Goal: Task Accomplishment & Management: Manage account settings

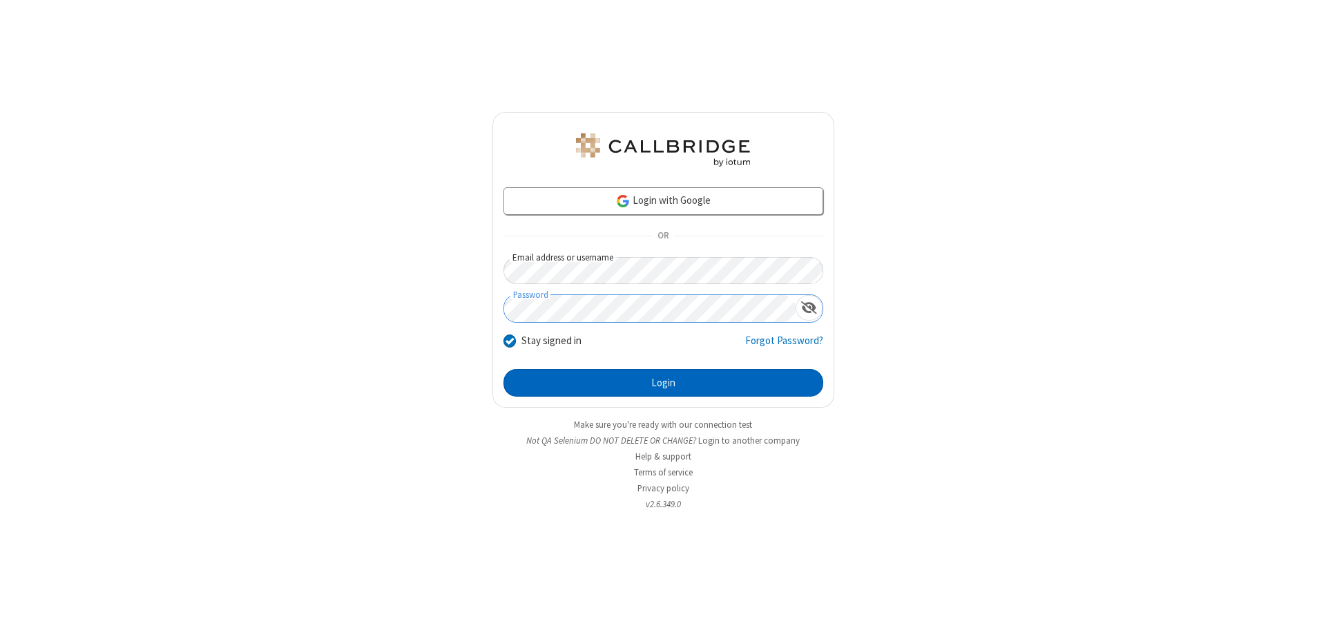
click at [663, 383] on button "Login" at bounding box center [664, 383] width 320 height 28
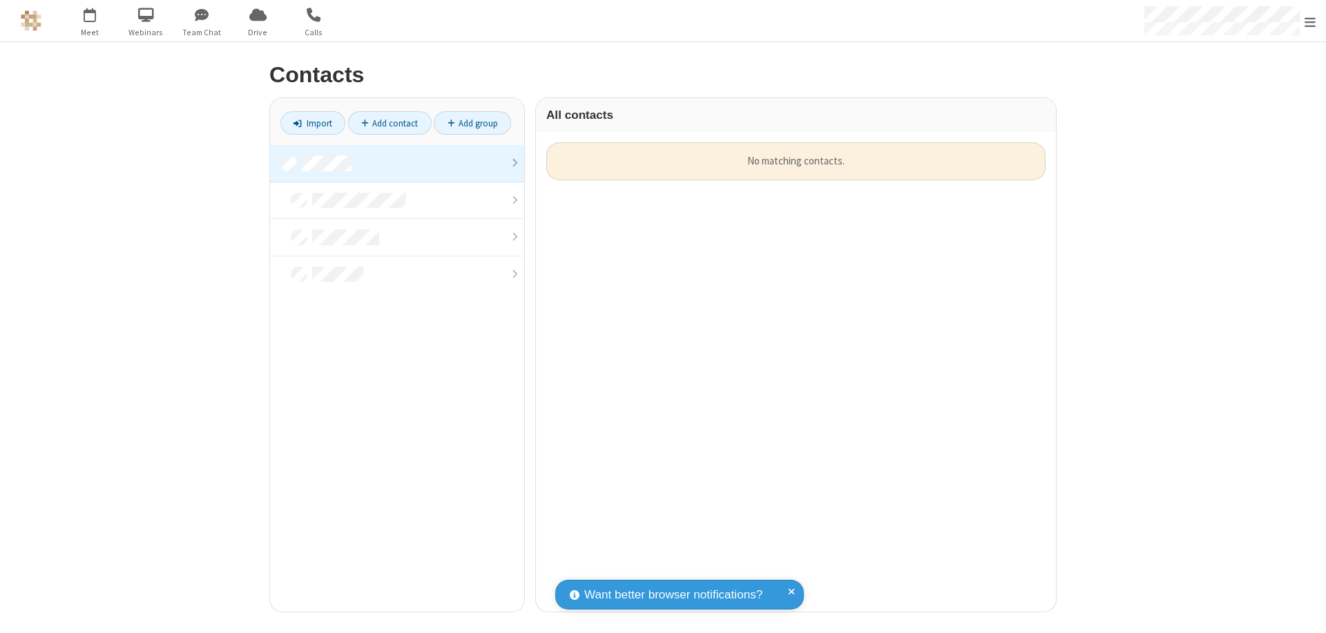
scroll to position [469, 510]
click at [397, 163] on link at bounding box center [397, 163] width 254 height 37
click at [390, 123] on link "Add contact" at bounding box center [390, 122] width 84 height 23
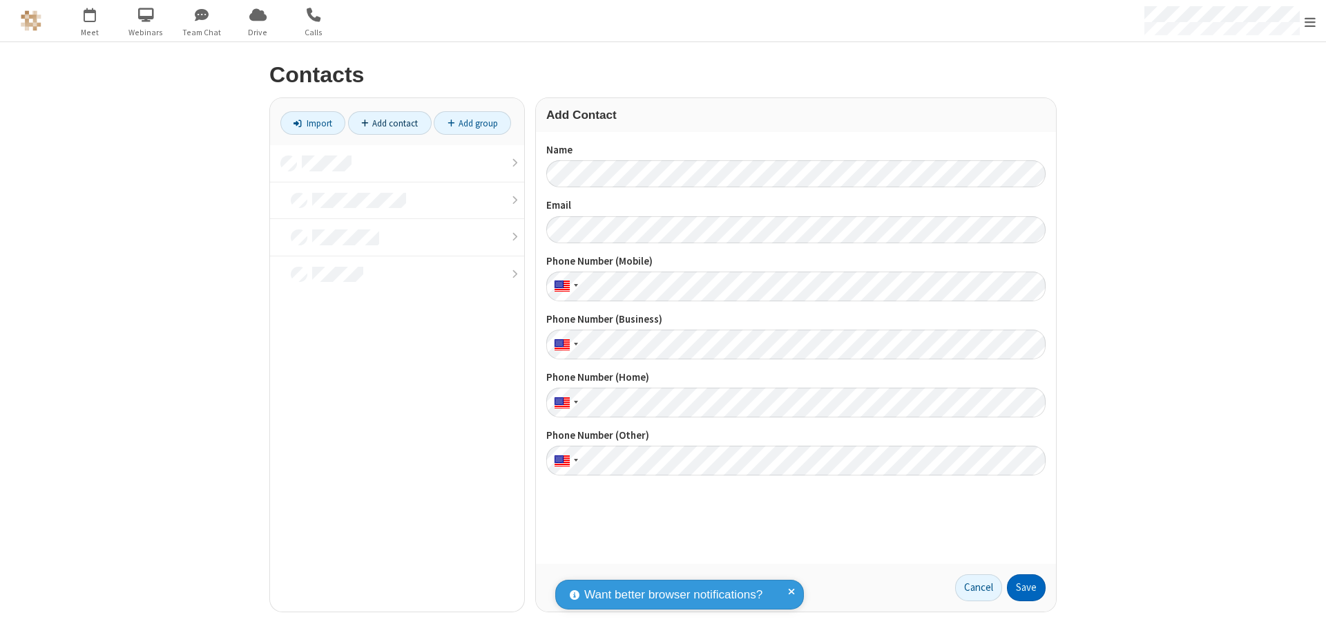
click at [1027, 587] on button "Save" at bounding box center [1026, 588] width 39 height 28
